Goal: Navigation & Orientation: Understand site structure

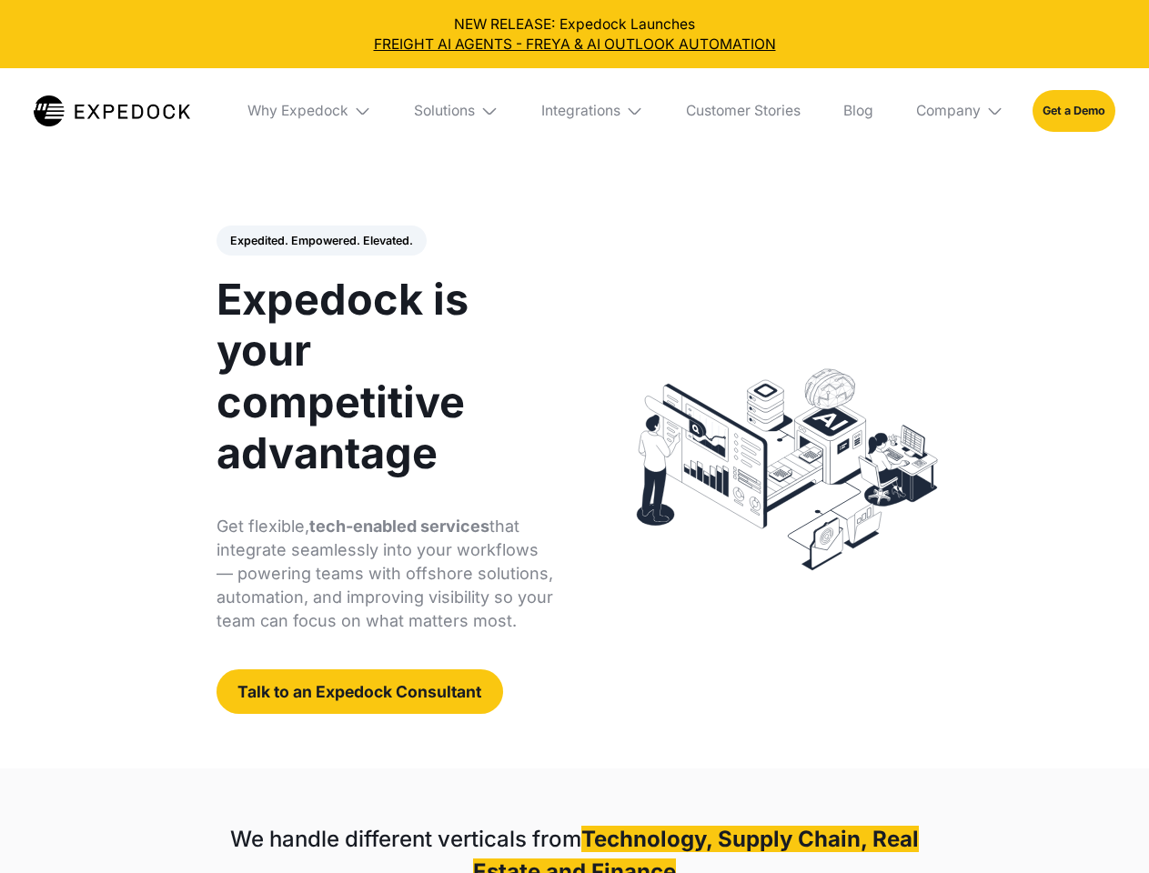
select select
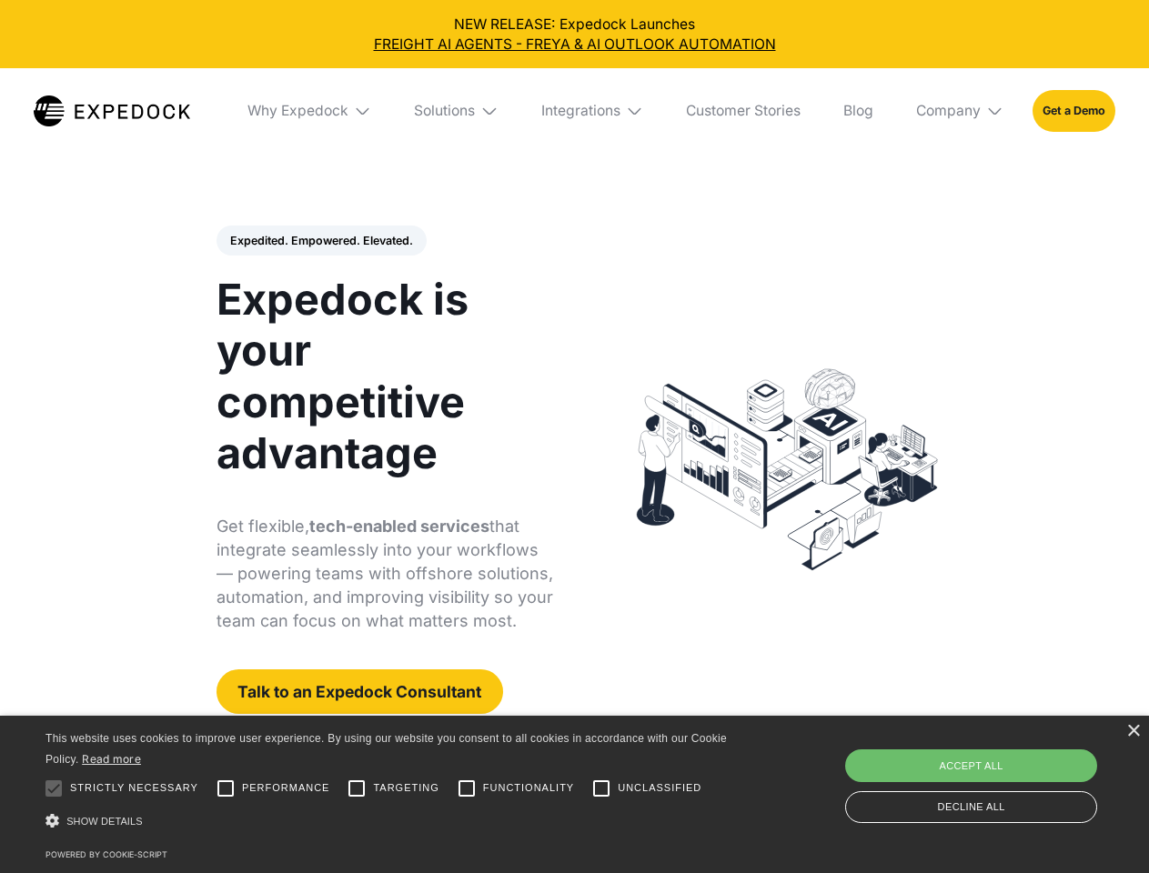
click at [574, 111] on div "Integrations" at bounding box center [580, 111] width 79 height 18
click at [310, 111] on div "Why Expedock" at bounding box center [297, 111] width 101 height 18
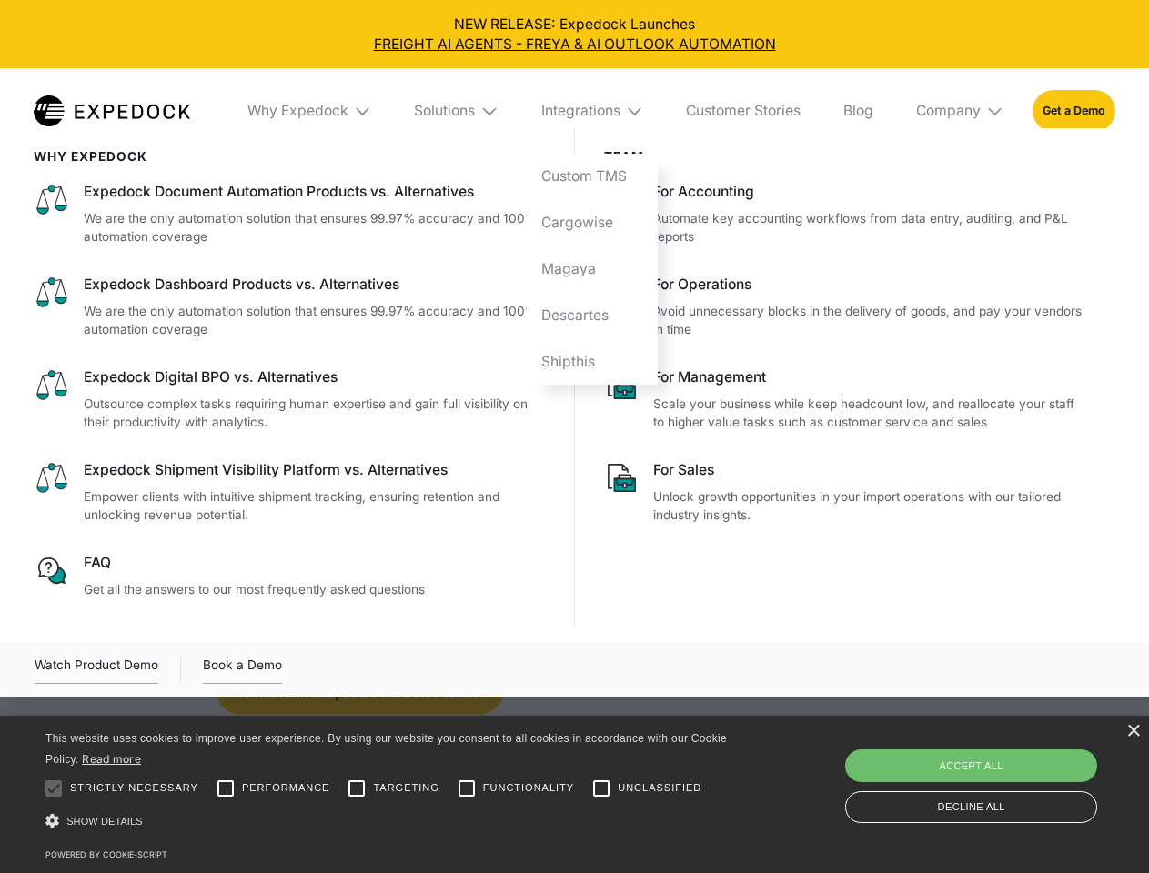
click at [458, 111] on div "Solutions" at bounding box center [444, 111] width 61 height 18
click at [593, 111] on div "Integrations" at bounding box center [580, 111] width 79 height 18
click at [961, 111] on div "Company" at bounding box center [948, 111] width 65 height 18
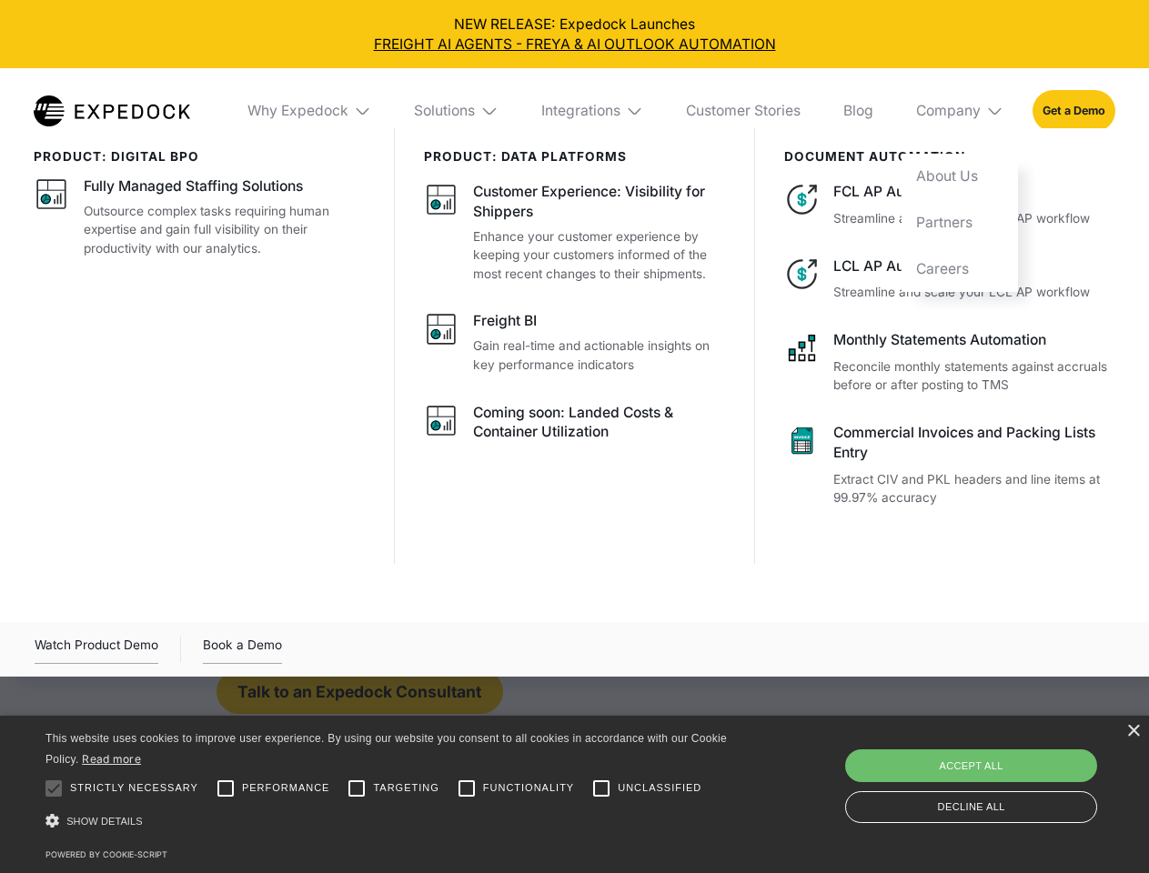
click at [320, 241] on div "Expedited. Empowered. Elevated. Automate Freight Document Extraction at 99.97% …" at bounding box center [384, 470] width 337 height 489
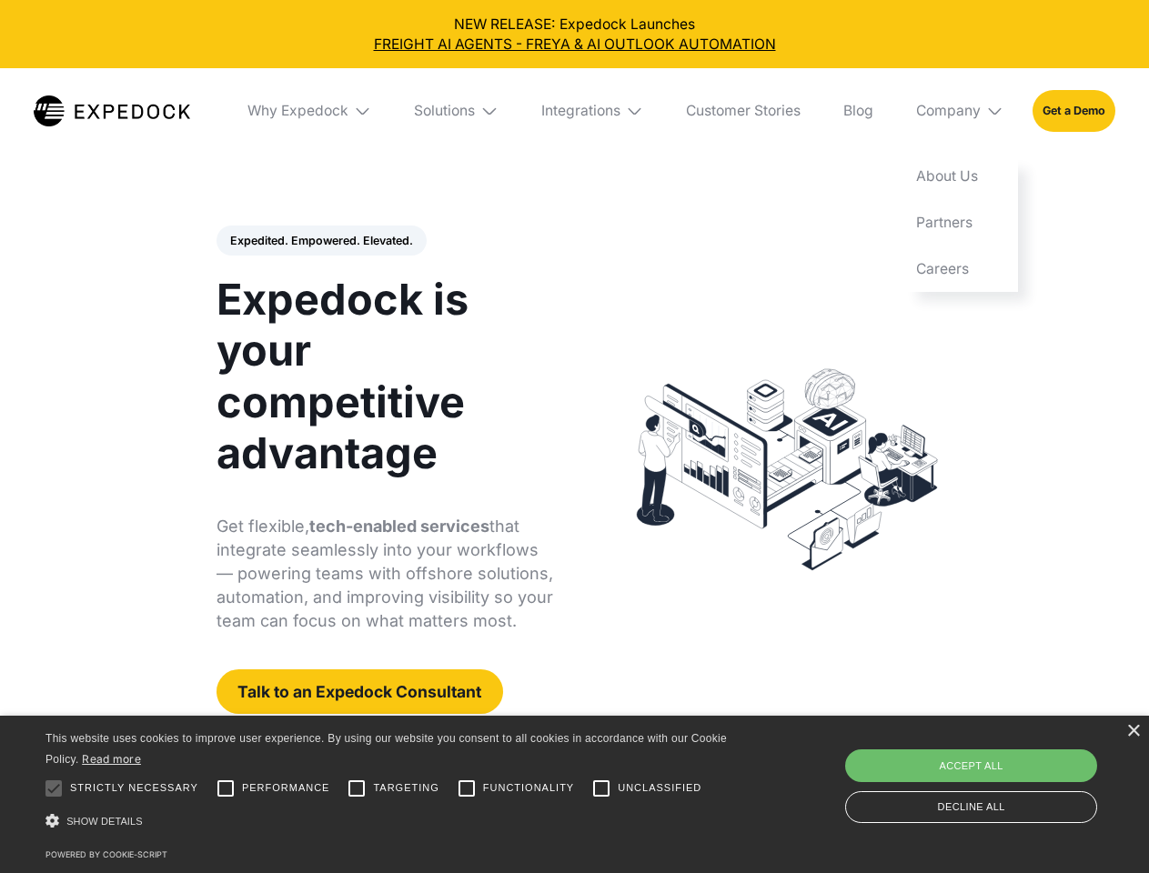
click at [54, 789] on div at bounding box center [53, 788] width 36 height 36
click at [226, 789] on input "Performance" at bounding box center [225, 788] width 36 height 36
checkbox input "true"
click at [357, 789] on input "Targeting" at bounding box center [356, 788] width 36 height 36
checkbox input "true"
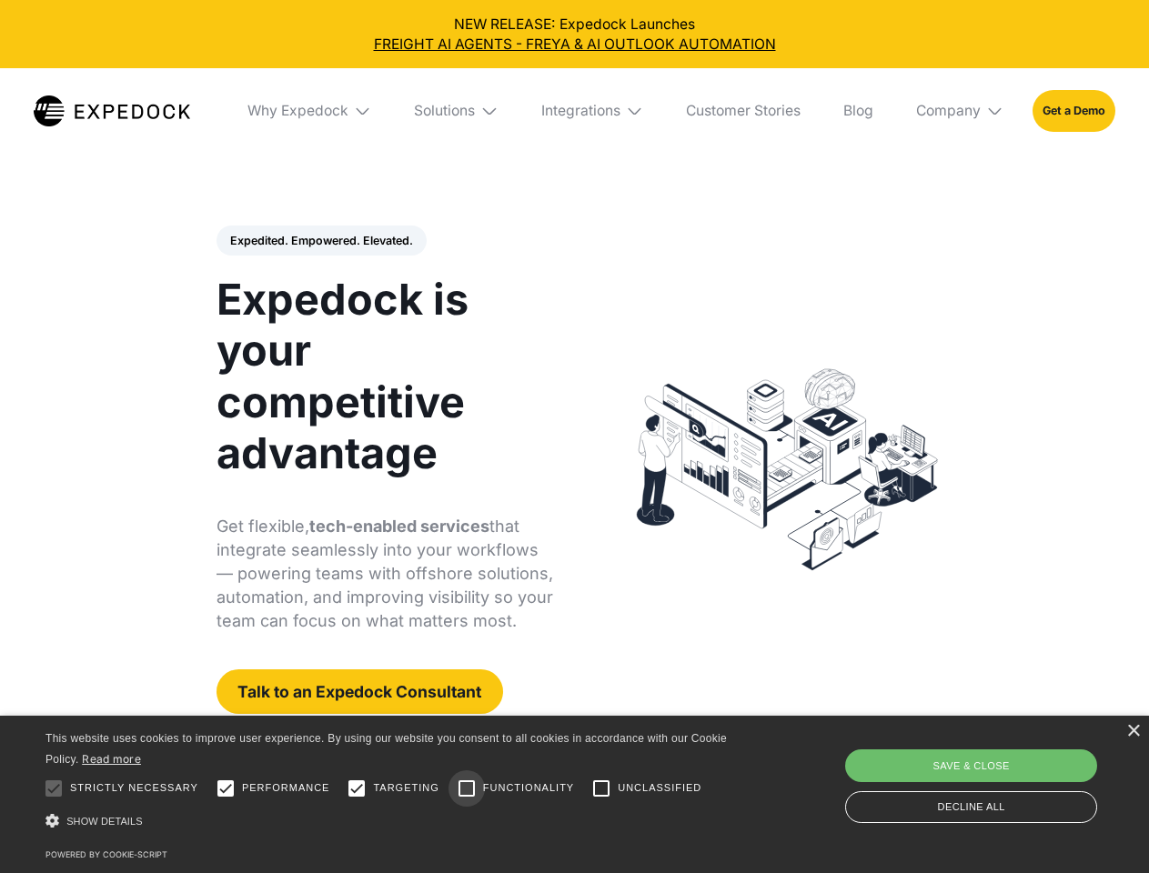
click at [467, 789] on input "Functionality" at bounding box center [466, 788] width 36 height 36
checkbox input "true"
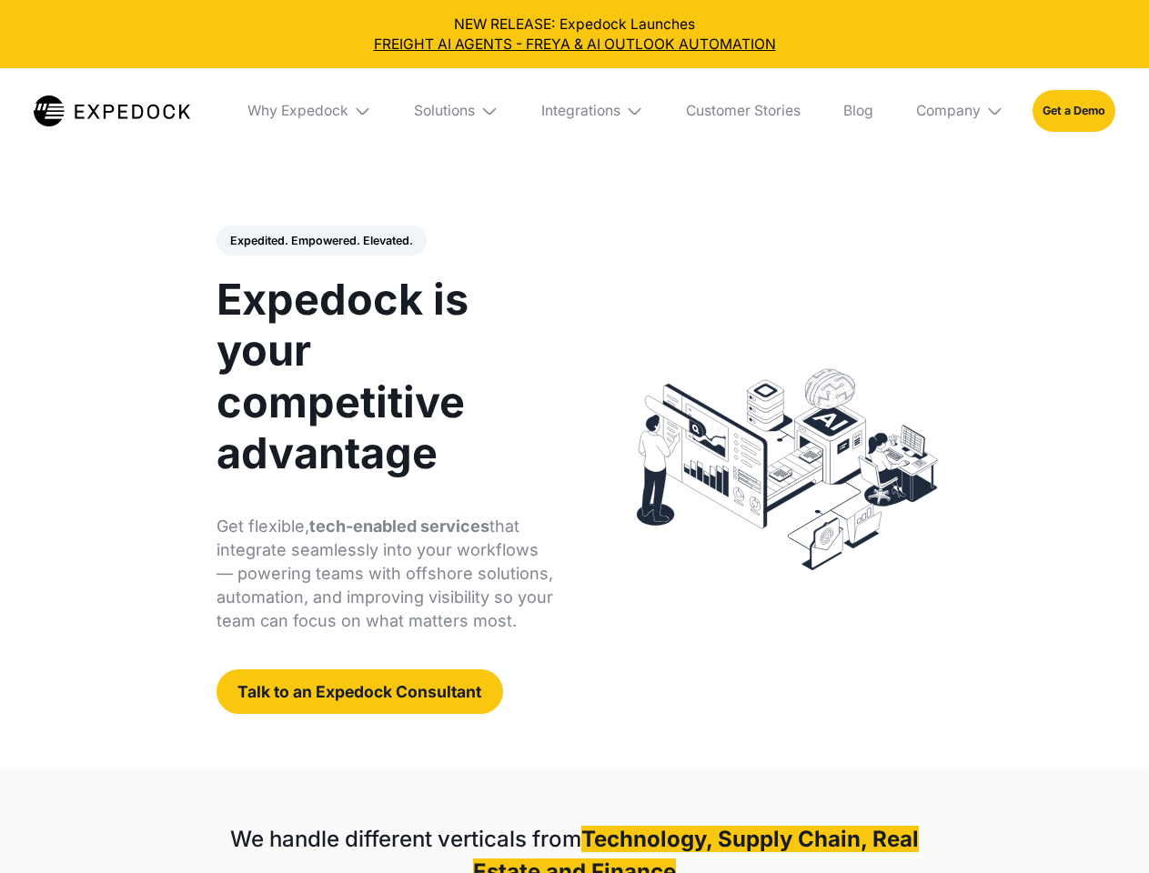
select select
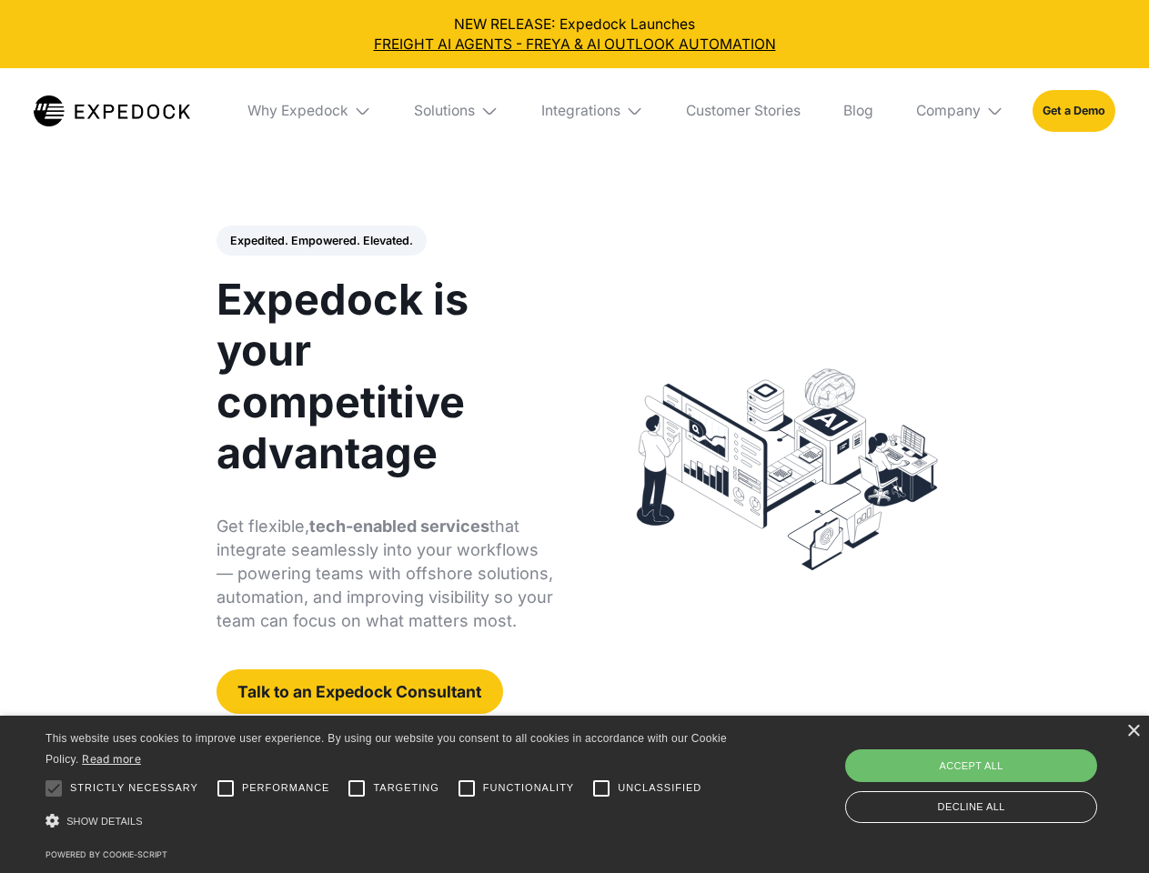
click at [574, 111] on div "Integrations" at bounding box center [580, 111] width 79 height 18
